Goal: Obtain resource: Obtain resource

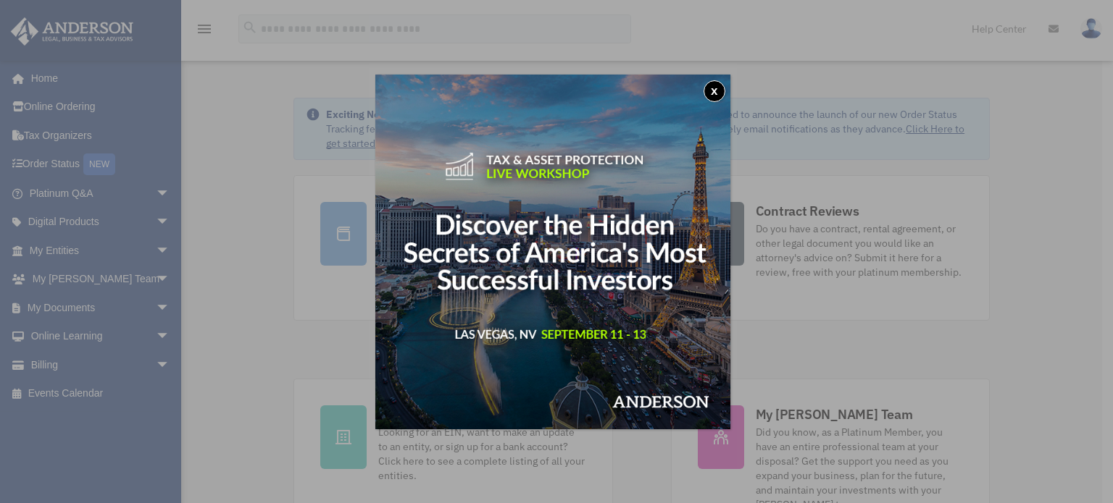
click at [725, 86] on button "x" at bounding box center [714, 91] width 22 height 22
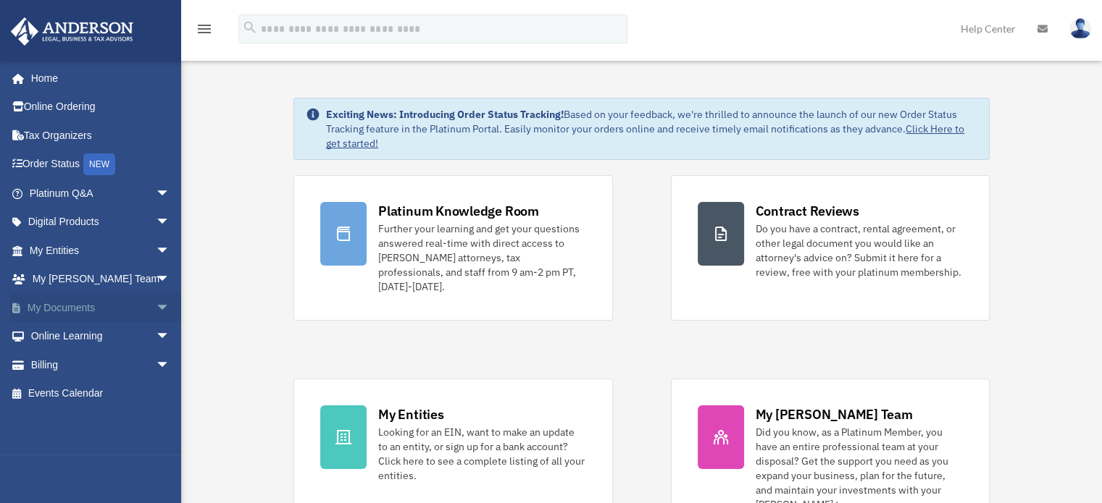
click at [156, 302] on span "arrow_drop_down" at bounding box center [170, 308] width 29 height 30
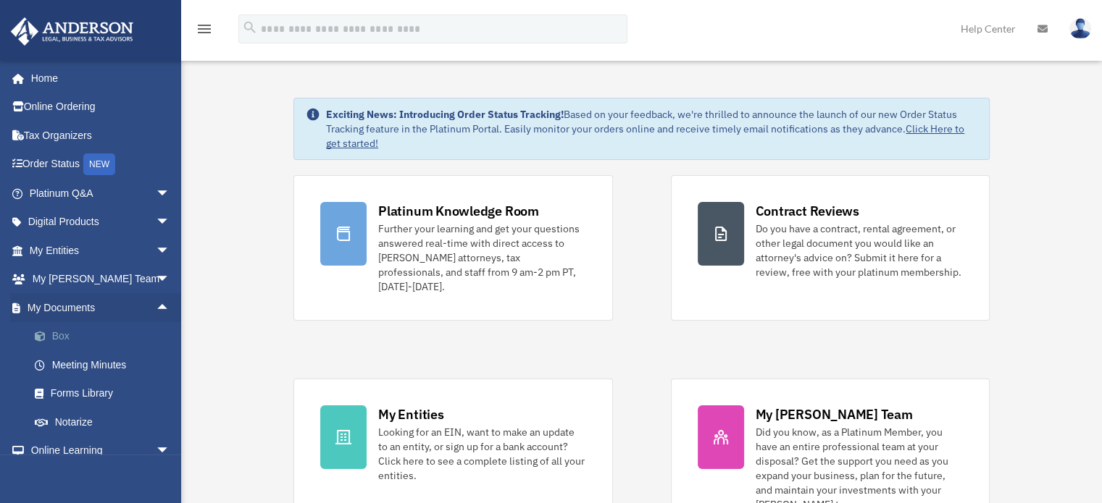
click at [64, 332] on link "Box" at bounding box center [106, 336] width 172 height 29
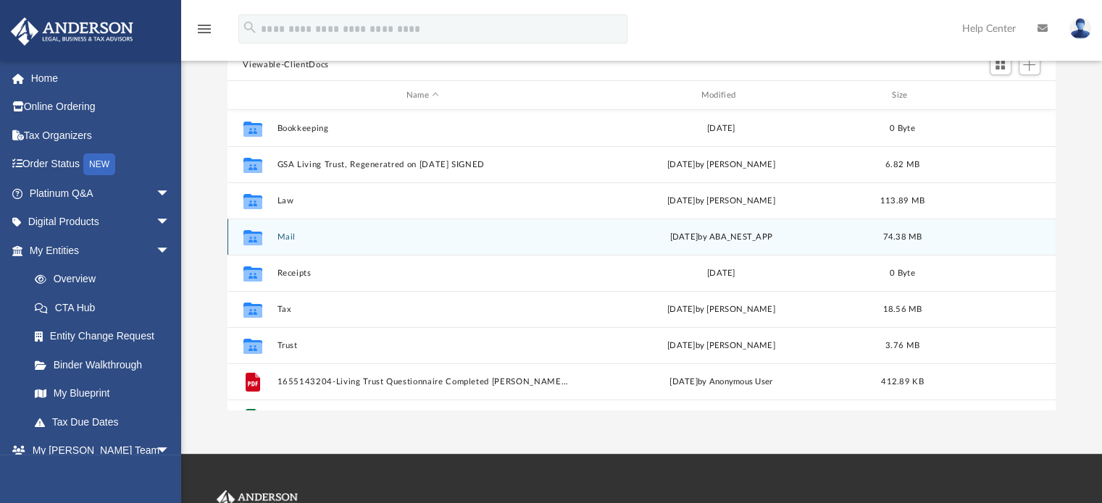
click at [285, 235] on button "Mail" at bounding box center [423, 237] width 292 height 9
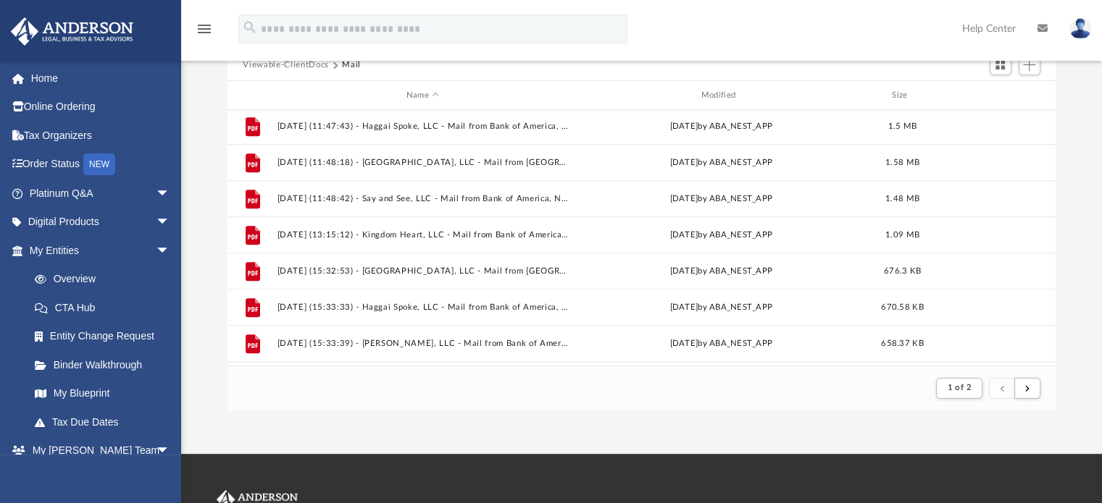
scroll to position [1555, 0]
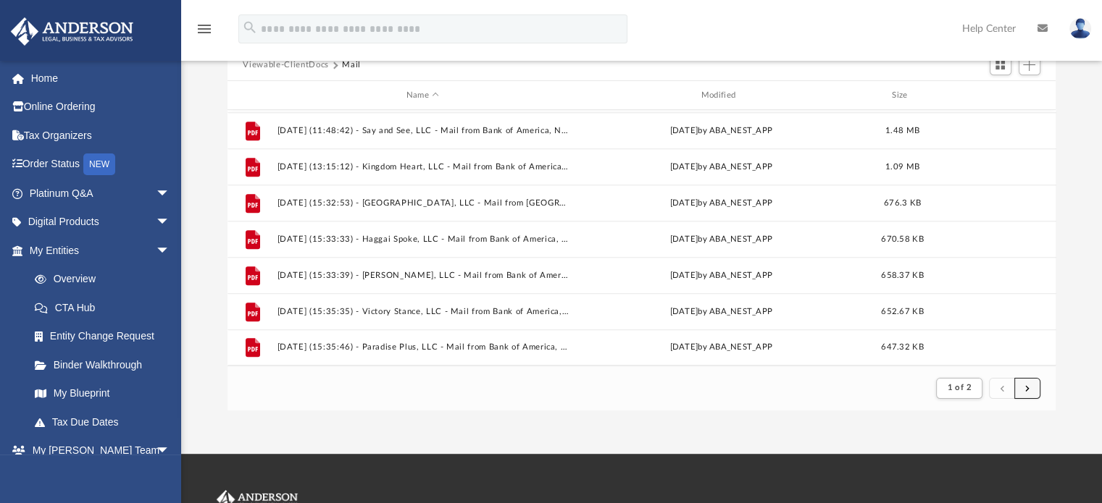
click at [1022, 396] on button "submit" at bounding box center [1027, 388] width 26 height 21
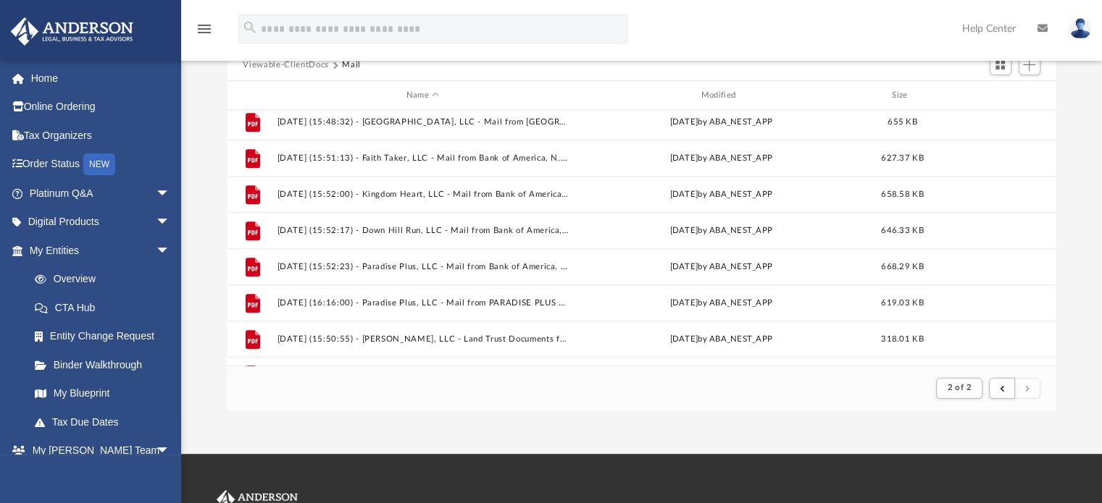
scroll to position [1121, 0]
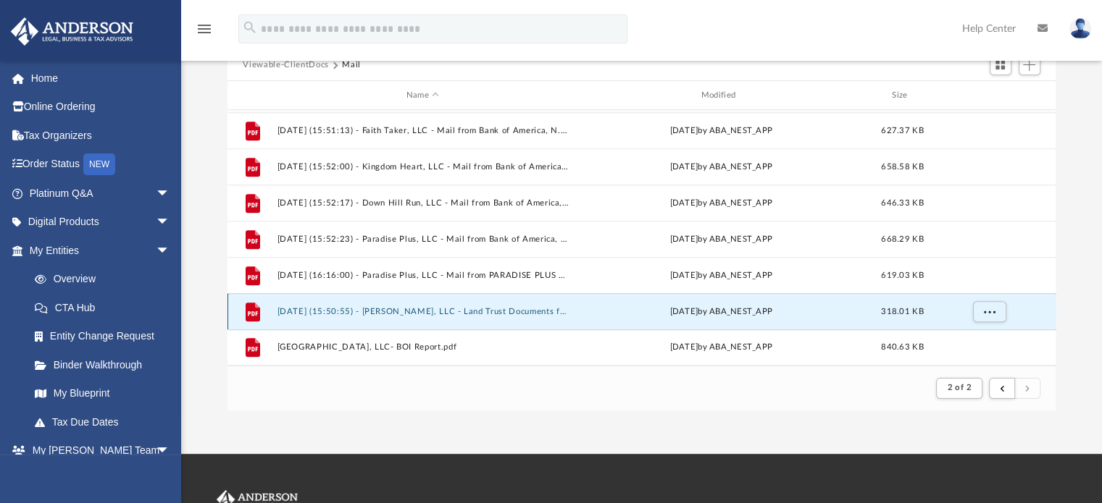
click at [361, 314] on button "2025.08.07 (15:50:55) - Faith Taker, LLC - Land Trust Documents from Lauren Flo…" at bounding box center [423, 311] width 292 height 9
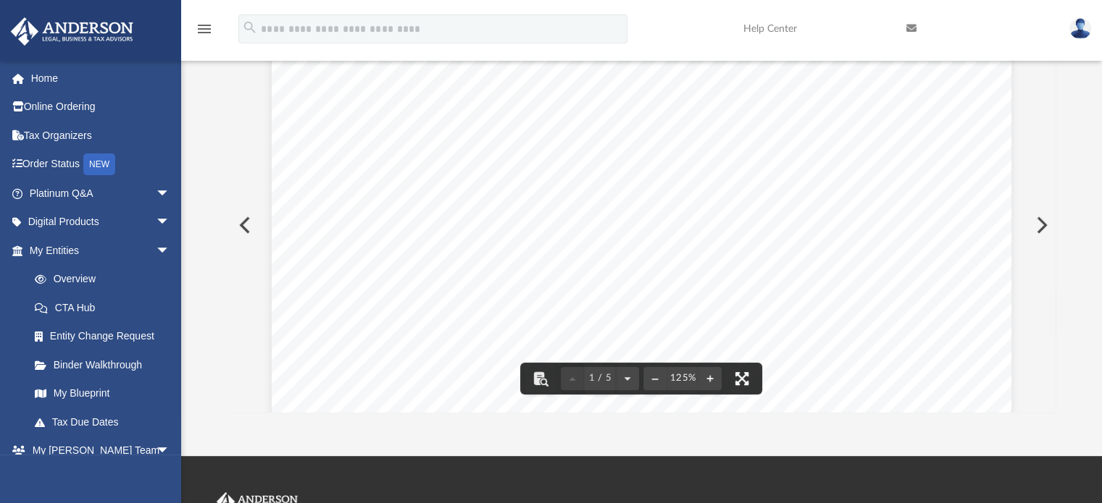
click at [747, 379] on button "File preview" at bounding box center [742, 379] width 32 height 32
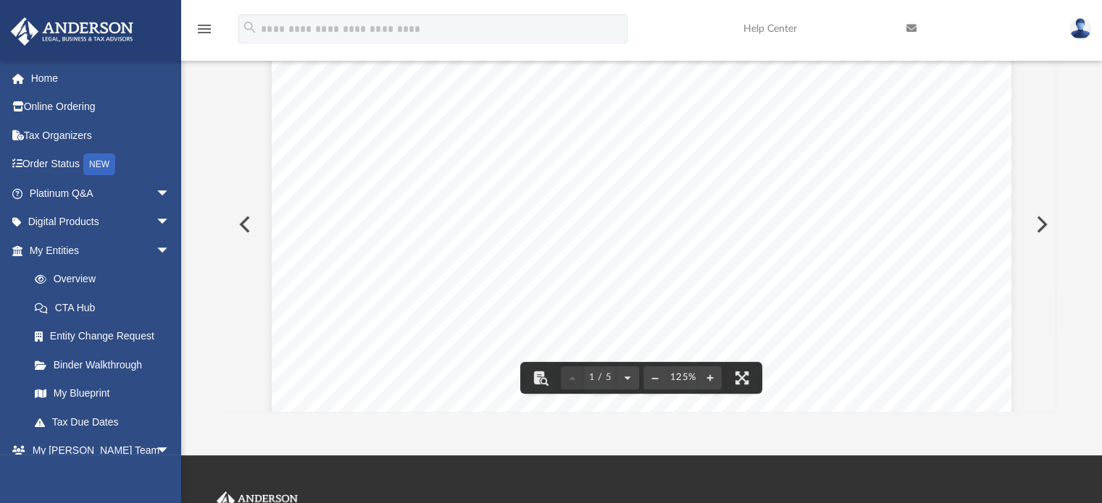
scroll to position [0, 0]
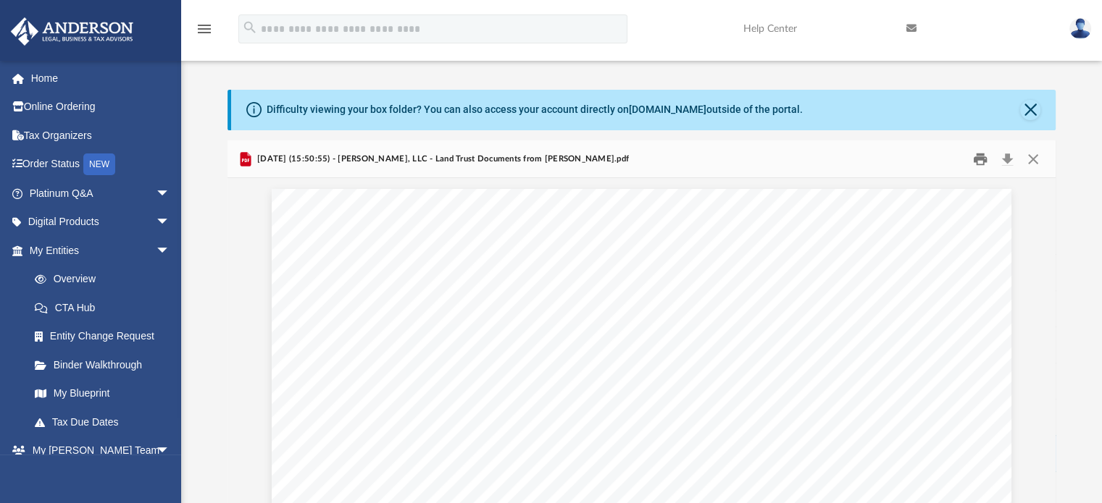
click at [976, 160] on button "Print" at bounding box center [980, 159] width 29 height 22
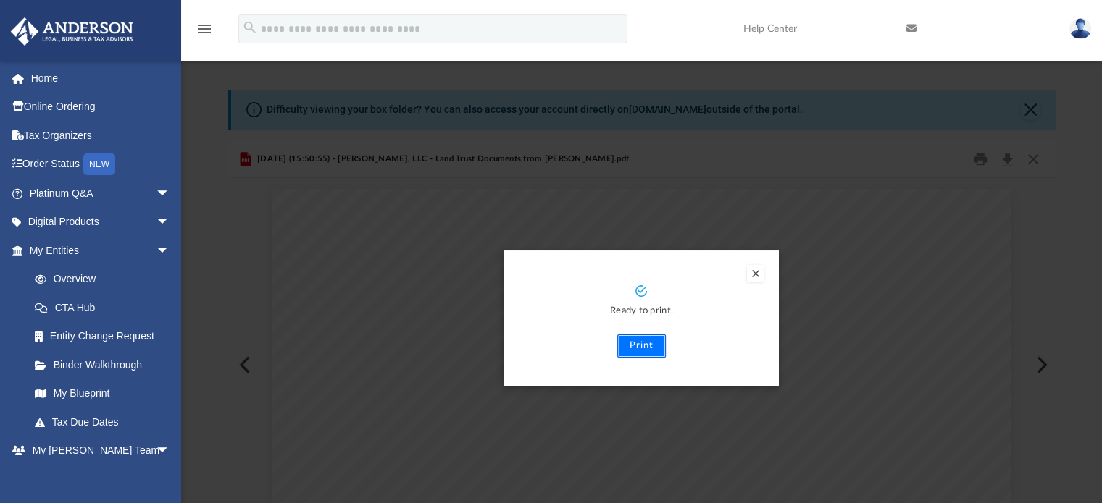
click at [643, 345] on button "Print" at bounding box center [641, 346] width 49 height 23
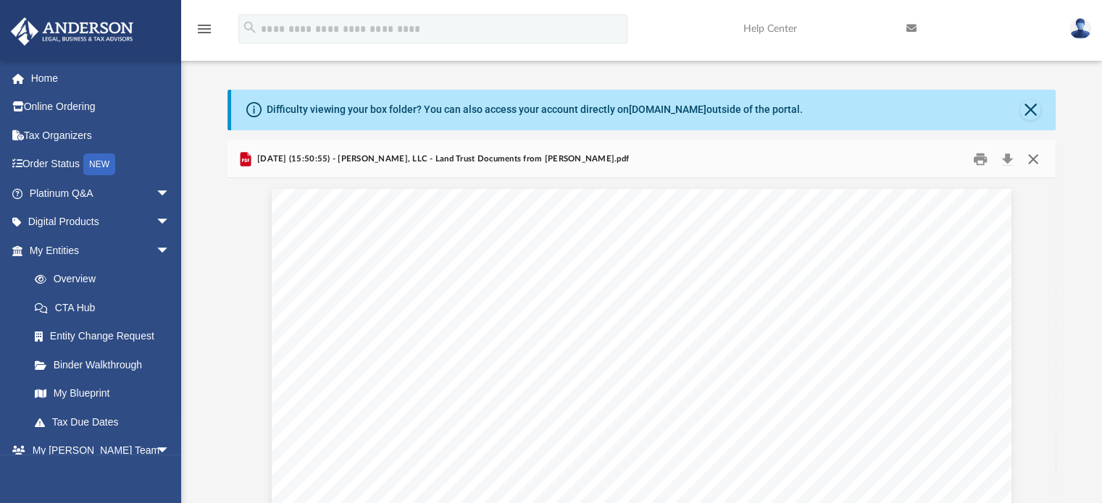
click at [1032, 156] on button "Close" at bounding box center [1033, 159] width 26 height 22
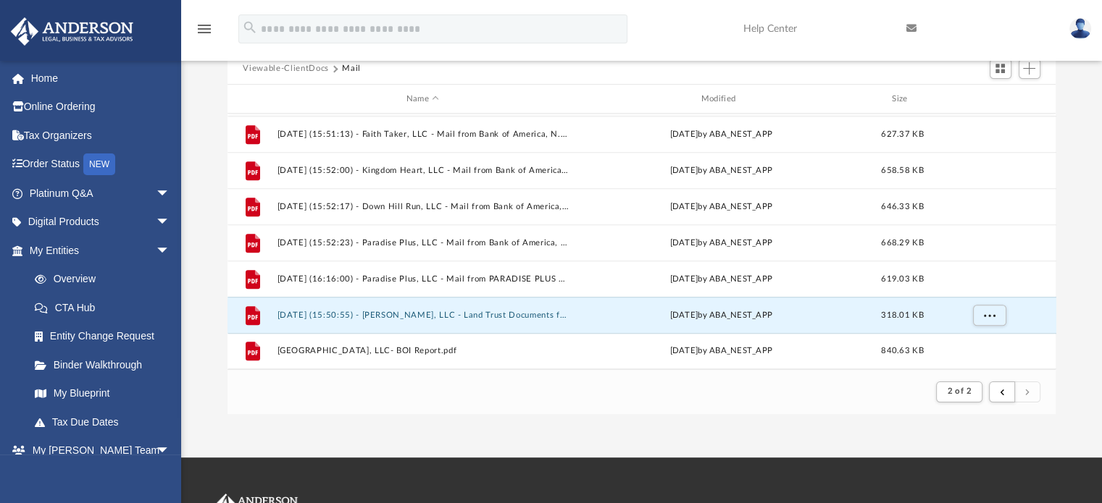
scroll to position [139, 0]
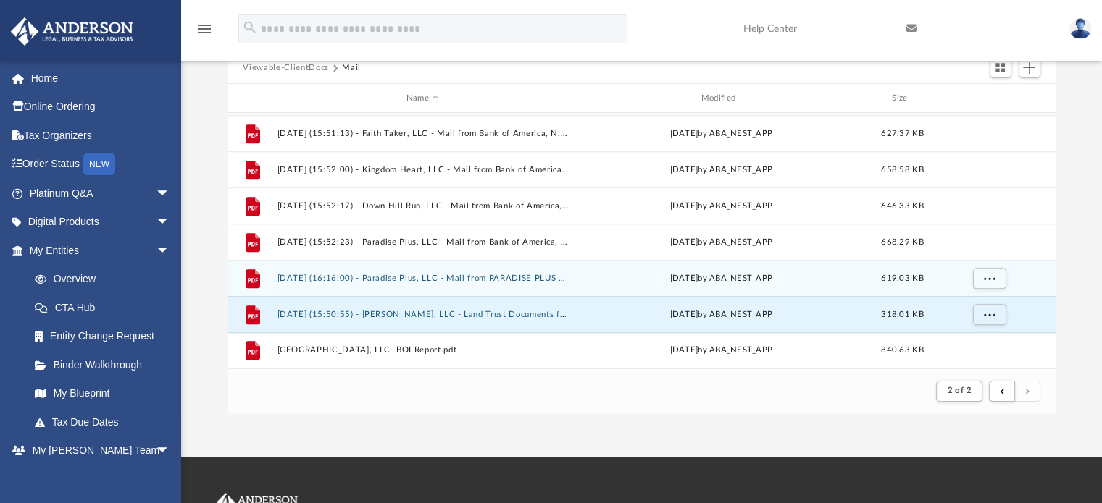
click at [417, 277] on button "2025.08.05 (16:16:00) - Paradise Plus, LLC - Mail from PARADISE PLUS L L C.pdf" at bounding box center [423, 278] width 292 height 9
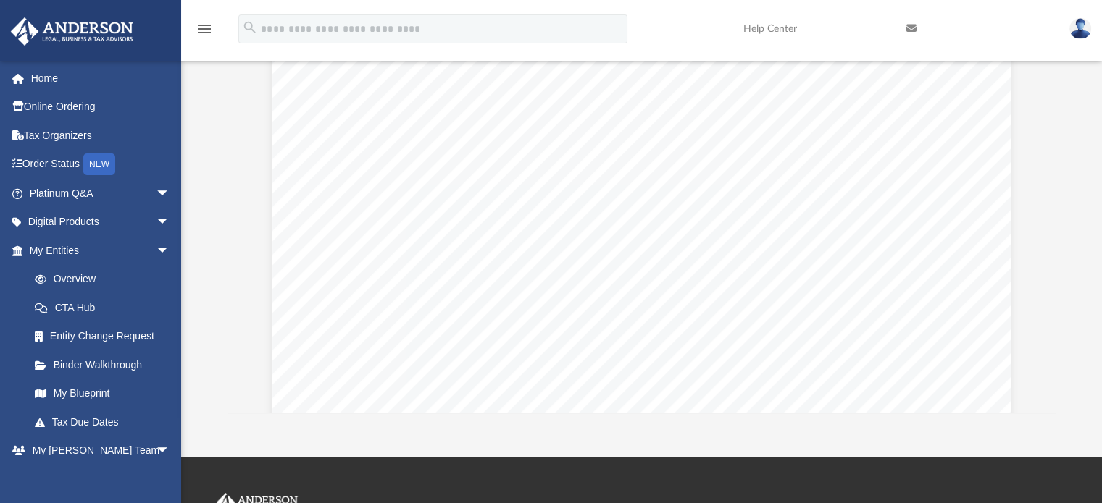
scroll to position [0, 0]
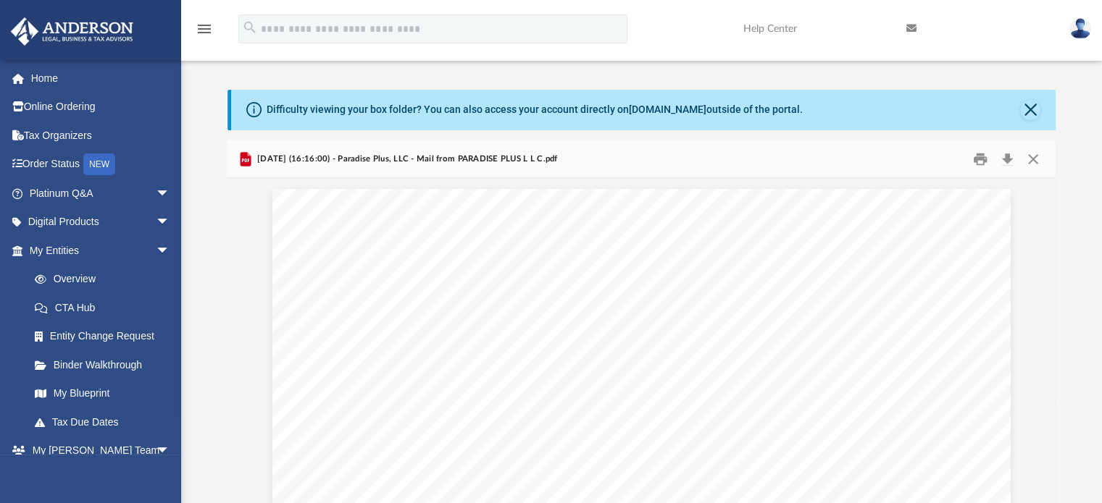
click at [979, 175] on div "2025.08.05 (16:16:00) - Paradise Plus, LLC - Mail from PARADISE PLUS L L C.pdf" at bounding box center [641, 160] width 829 height 38
click at [978, 167] on button "Print" at bounding box center [980, 159] width 29 height 22
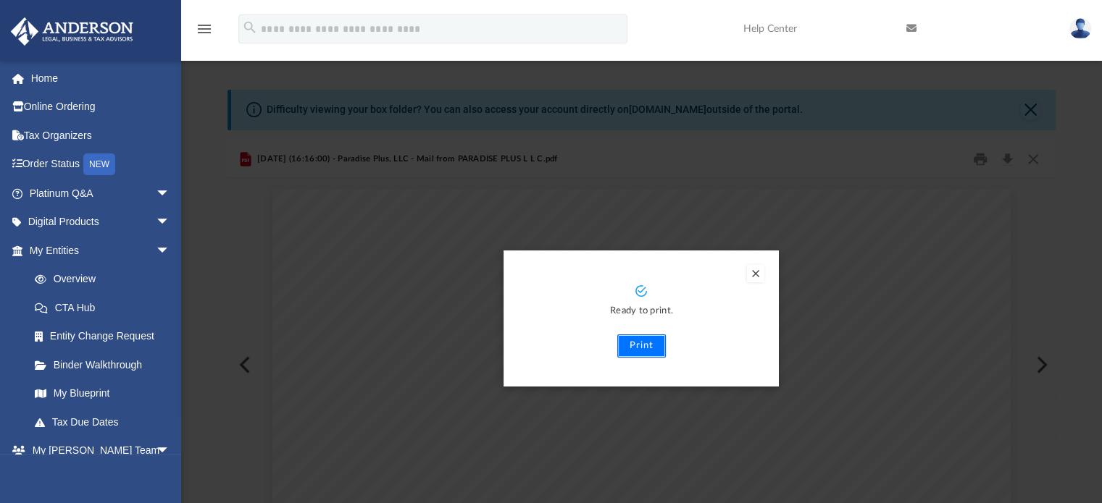
click at [643, 340] on button "Print" at bounding box center [641, 346] width 49 height 23
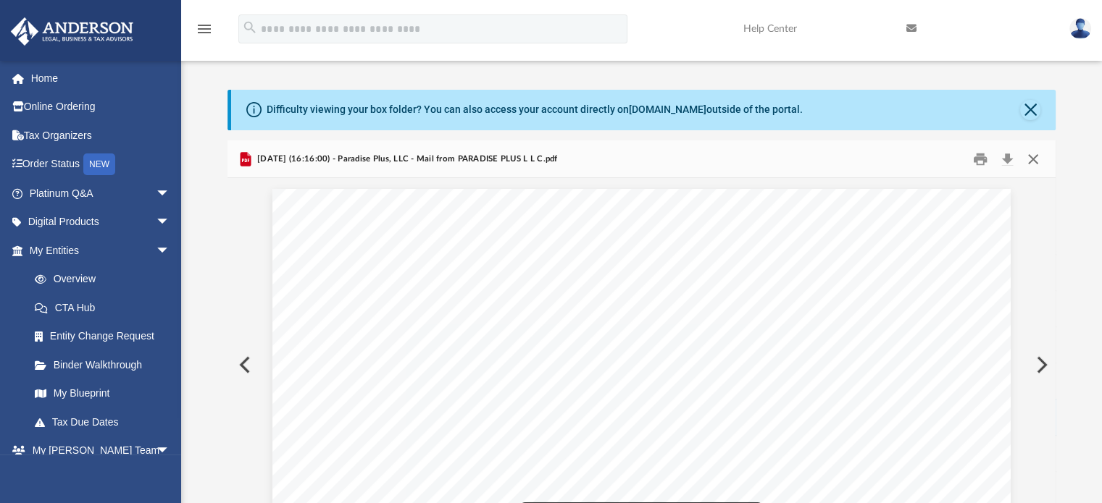
click at [1037, 156] on button "Close" at bounding box center [1033, 159] width 26 height 22
